Goal: Task Accomplishment & Management: Manage account settings

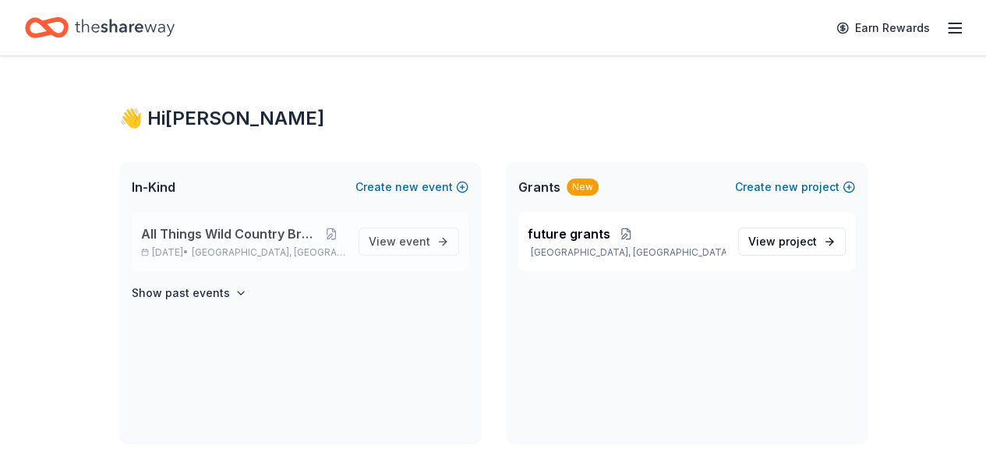
click at [273, 231] on span "All Things Wild Country Brunch" at bounding box center [229, 234] width 176 height 19
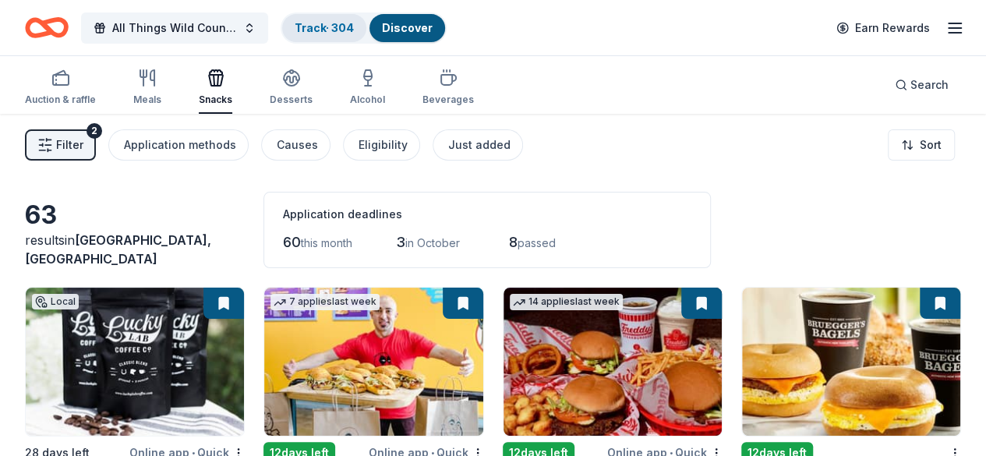
click at [354, 30] on link "Track · 304" at bounding box center [324, 27] width 59 height 13
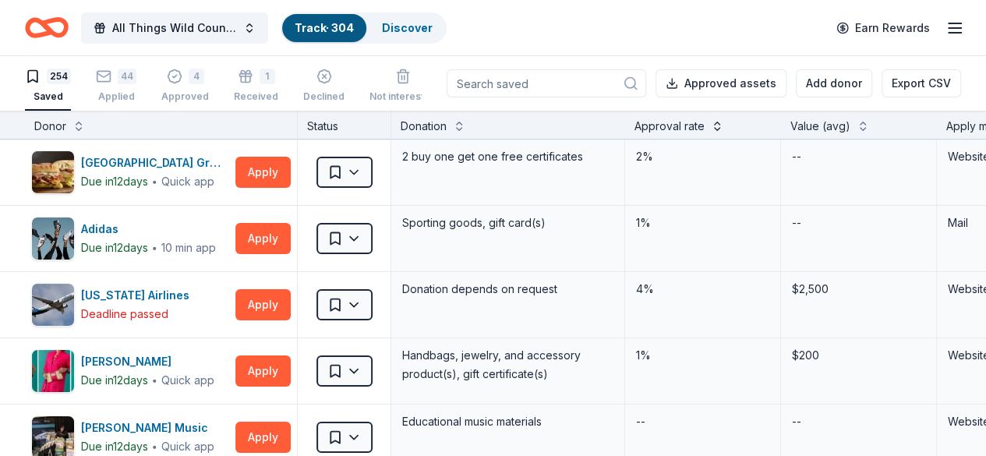
click at [723, 129] on button at bounding box center [717, 125] width 12 height 16
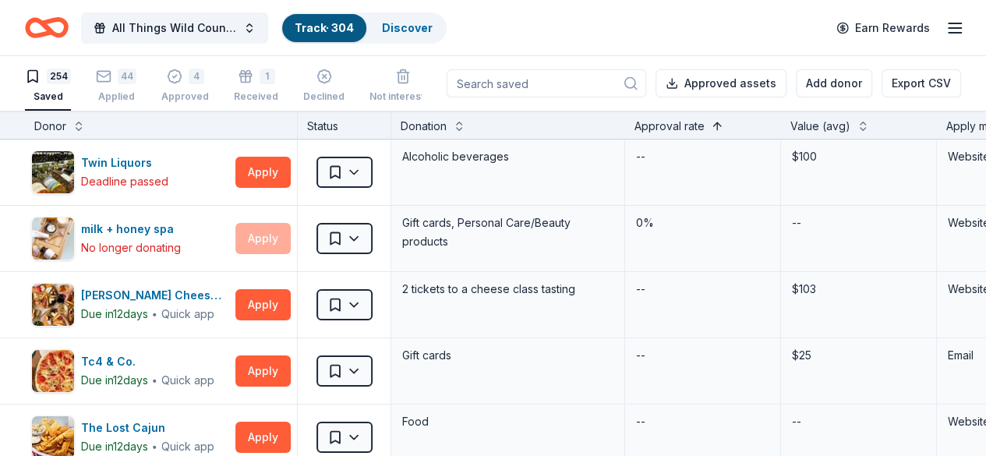
click at [723, 129] on button at bounding box center [717, 125] width 12 height 16
